Goal: Task Accomplishment & Management: Manage account settings

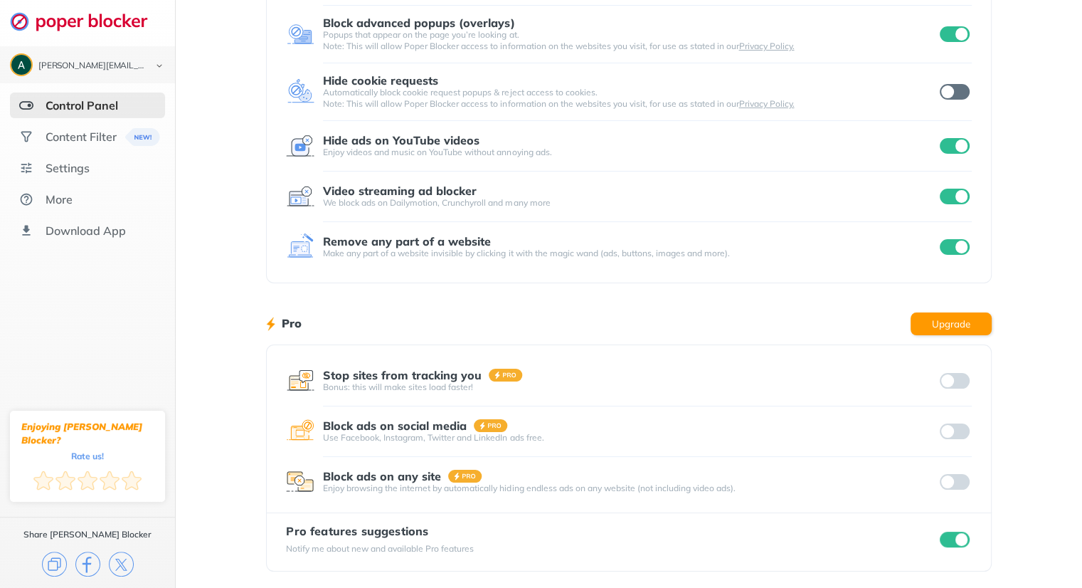
scroll to position [147, 0]
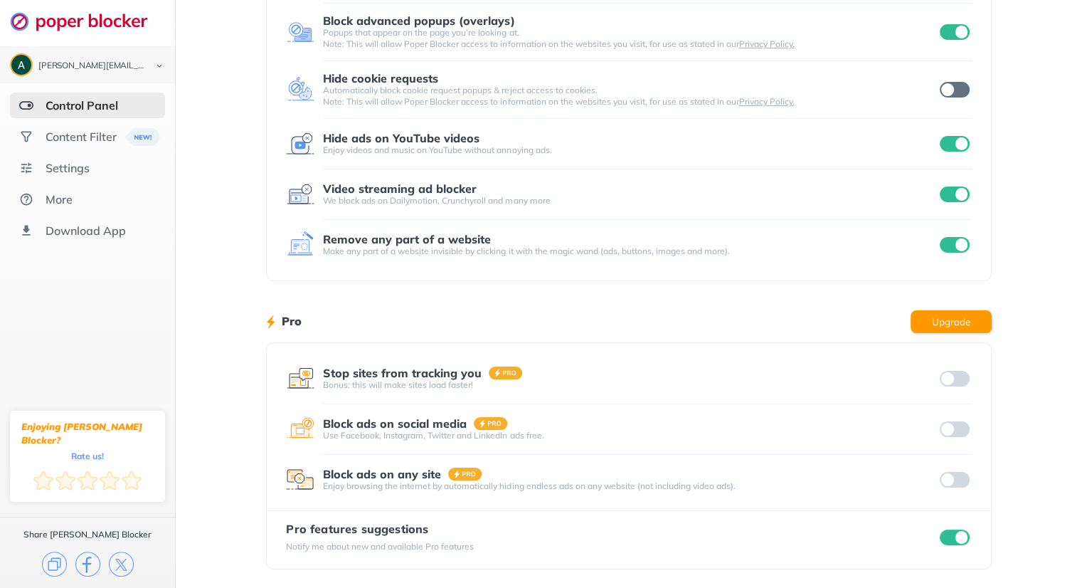
click at [970, 482] on div at bounding box center [954, 480] width 35 height 20
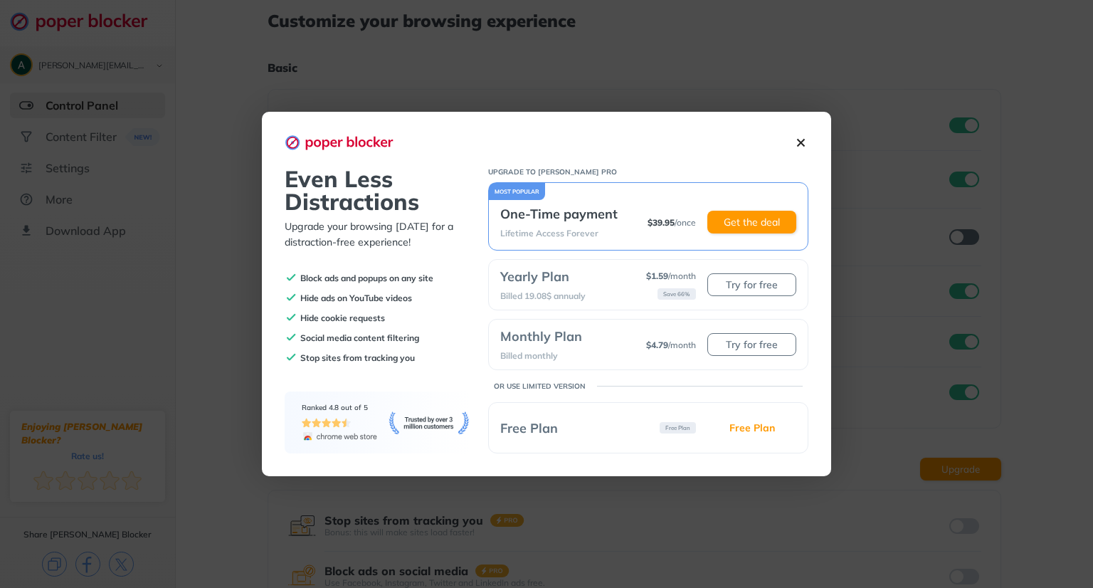
click at [803, 139] on img at bounding box center [800, 142] width 15 height 15
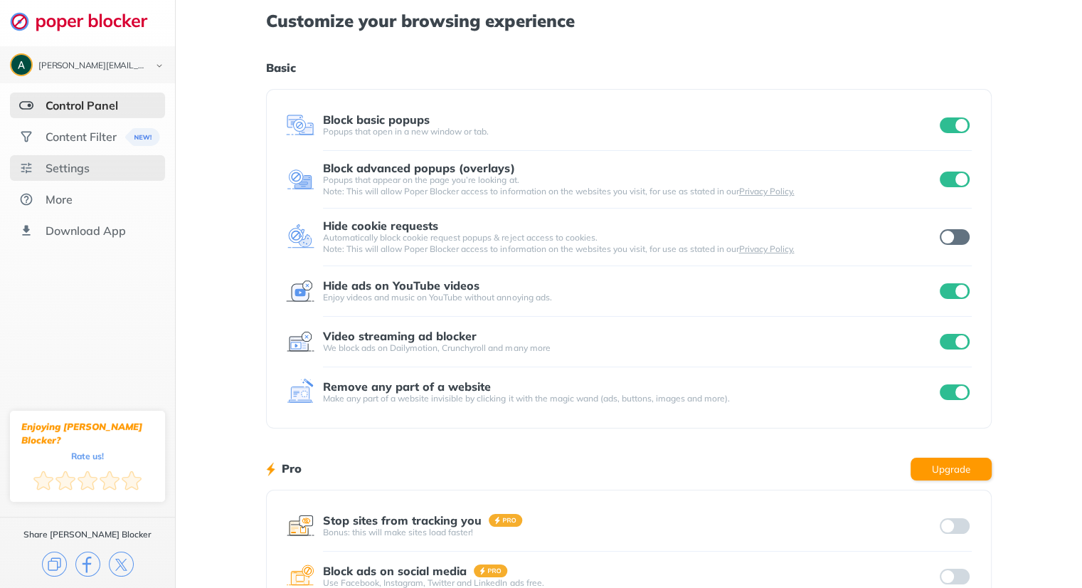
click at [68, 159] on div "Settings" at bounding box center [87, 168] width 155 height 26
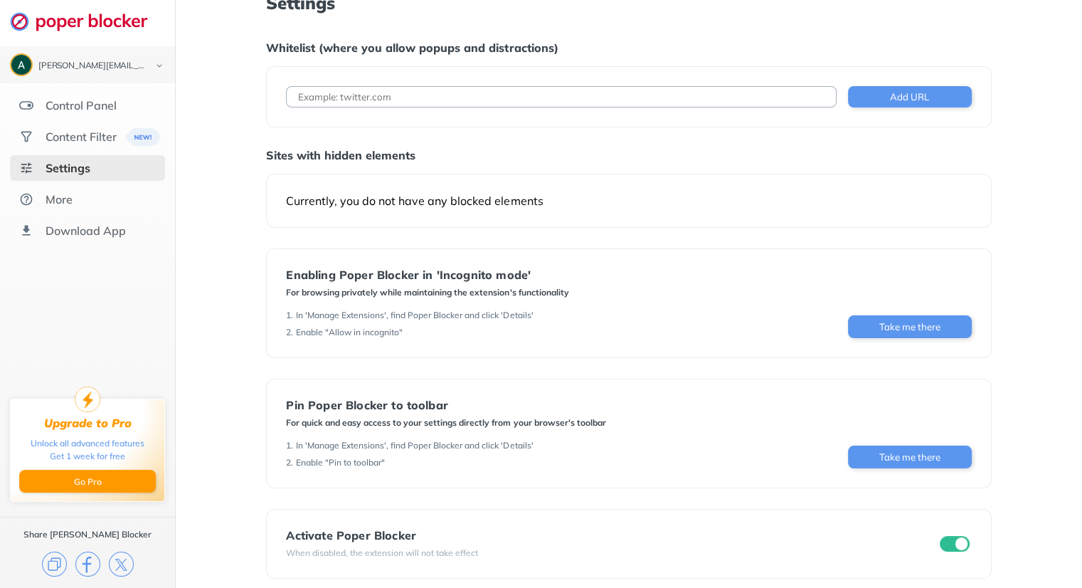
scroll to position [28, 0]
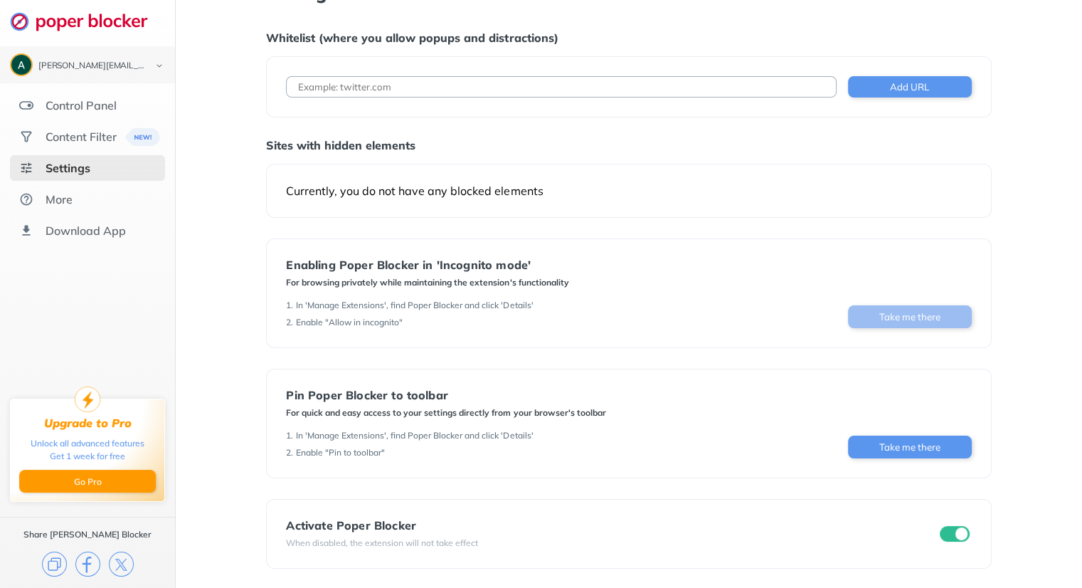
click at [858, 316] on button "Take me there" at bounding box center [910, 316] width 124 height 23
